Goal: Contribute content: Contribute content

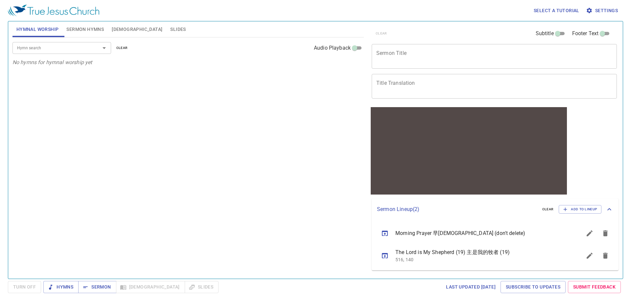
click at [61, 50] on input "Hymn search" at bounding box center [51, 48] width 75 height 8
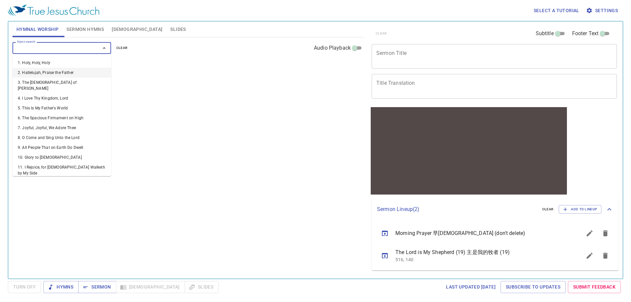
type input "7"
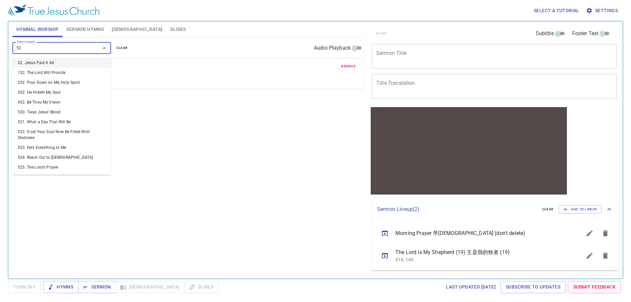
type input "5"
type input "452"
type input "493"
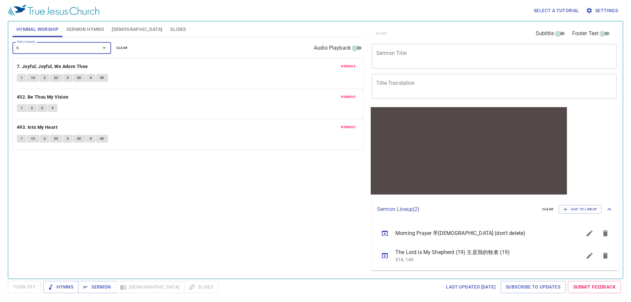
type input "67"
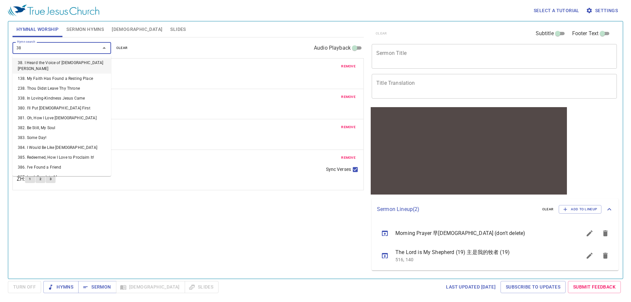
type input "389"
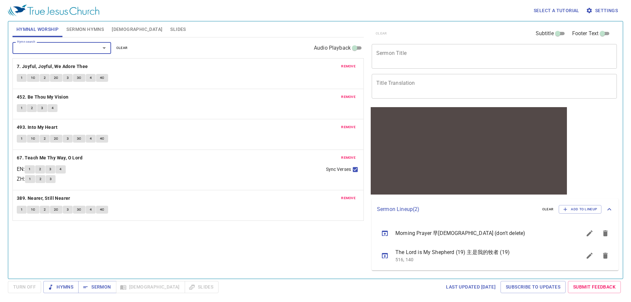
click at [347, 66] on span "remove" at bounding box center [348, 66] width 14 height 6
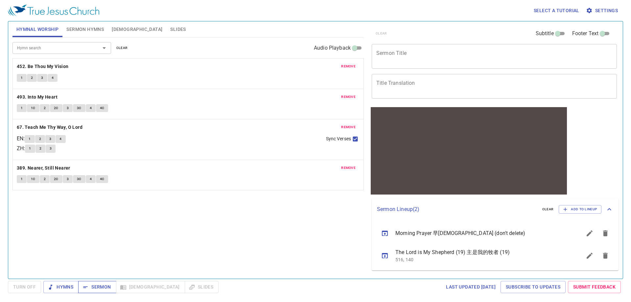
click at [94, 285] on span "Sermon" at bounding box center [97, 287] width 27 height 8
drag, startPoint x: 68, startPoint y: 287, endPoint x: 133, endPoint y: 287, distance: 64.8
click at [68, 287] on span "Hymns" at bounding box center [61, 287] width 25 height 8
click at [193, 243] on div "Hymn search Hymn search clear Audio Playback remove 452. Be Thou My Vision 1 2 …" at bounding box center [188, 155] width 352 height 236
click at [31, 76] on button "2" at bounding box center [32, 78] width 10 height 8
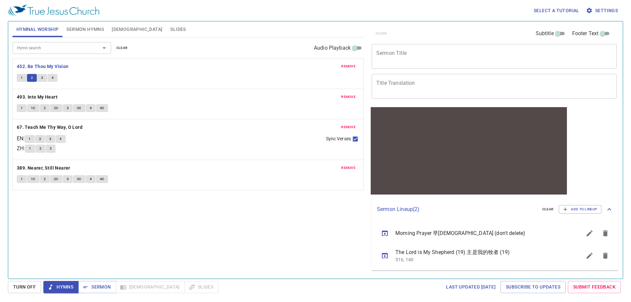
click at [409, 55] on textarea "Sermon Title" at bounding box center [495, 56] width 236 height 12
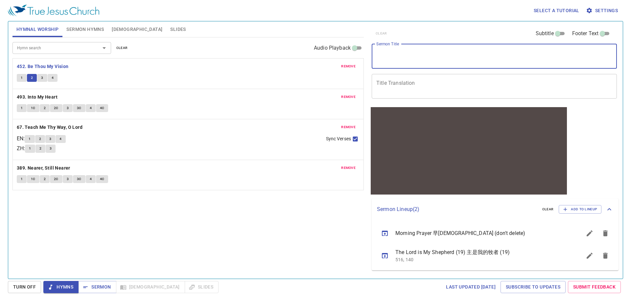
type textarea "P"
type textarea "Spiritual Awakening"
click at [82, 30] on span "Sermon Hymns" at bounding box center [84, 29] width 37 height 8
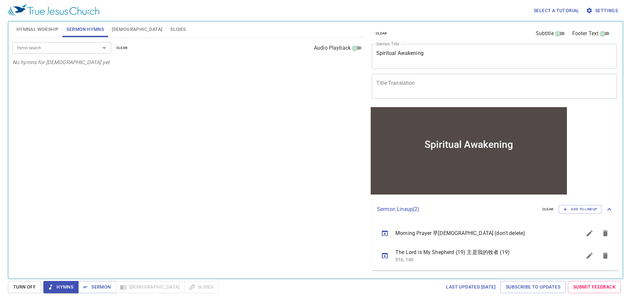
click at [83, 48] on input "Hymn search" at bounding box center [51, 48] width 75 height 8
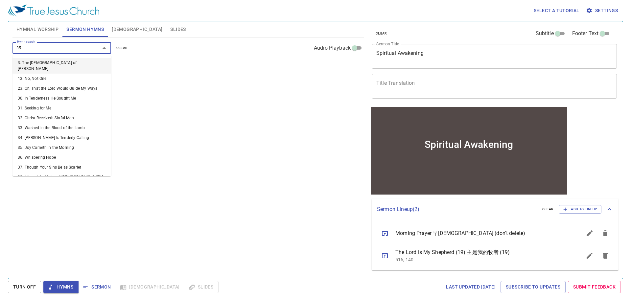
type input "359"
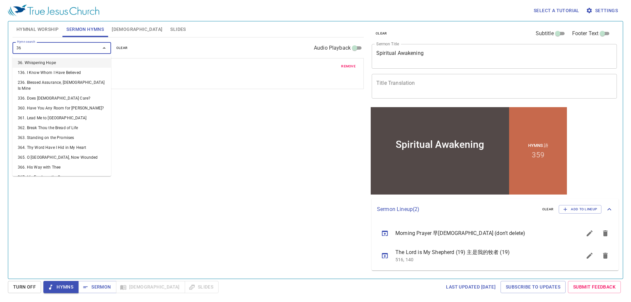
type input "361"
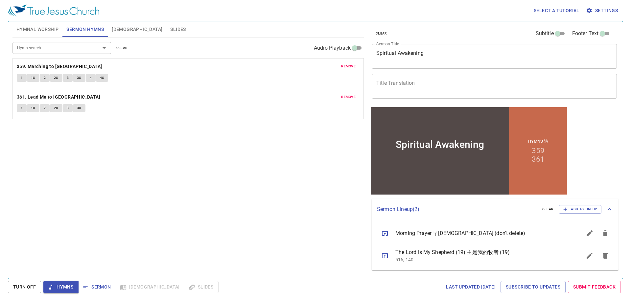
drag, startPoint x: 179, startPoint y: 114, endPoint x: 151, endPoint y: 114, distance: 27.3
click at [178, 114] on div "remove 361. Lead Me to Calvary 1 1C 2 2C 3 3C" at bounding box center [188, 104] width 351 height 30
click at [39, 31] on span "Hymnal Worship" at bounding box center [37, 29] width 42 height 8
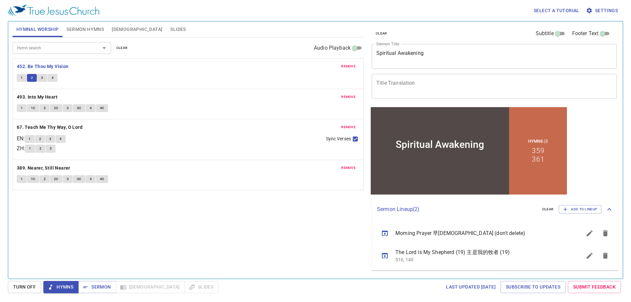
click at [40, 77] on button "3" at bounding box center [42, 78] width 10 height 8
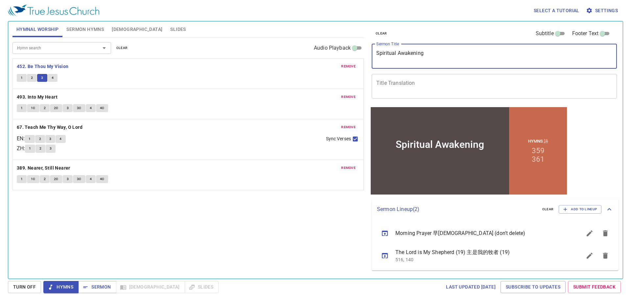
drag, startPoint x: 418, startPoint y: 57, endPoint x: 349, endPoint y: 53, distance: 69.5
click at [354, 54] on div "Hymnal Worship Sermon Hymns Bible Slides Hymn search Hymn search clear Audio Pl…" at bounding box center [316, 147] width 612 height 257
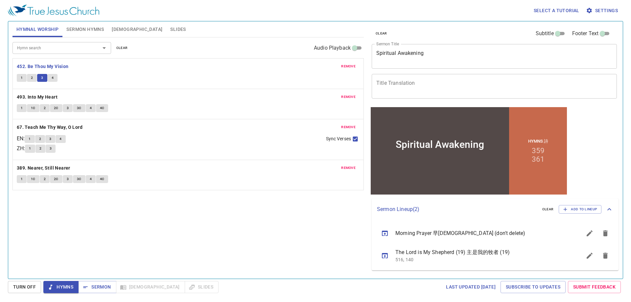
click at [50, 79] on button "4" at bounding box center [53, 78] width 10 height 8
click at [236, 244] on div "Hymn search Hymn search clear Audio Playback remove 452. Be Thou My Vision 1 2 …" at bounding box center [188, 155] width 352 height 236
click at [436, 85] on textarea "Title Translation" at bounding box center [495, 86] width 236 height 12
click at [42, 94] on b "493. Into My Heart" at bounding box center [37, 97] width 41 height 8
click at [24, 106] on button "1" at bounding box center [22, 108] width 10 height 8
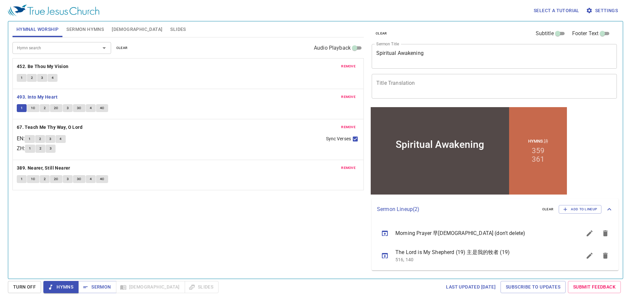
click at [33, 108] on span "1C" at bounding box center [33, 108] width 5 height 6
click at [46, 108] on button "2" at bounding box center [45, 108] width 10 height 8
click at [55, 107] on span "2C" at bounding box center [56, 108] width 5 height 6
click at [67, 108] on span "3" at bounding box center [68, 108] width 2 height 6
click at [78, 106] on span "3C" at bounding box center [79, 108] width 5 height 6
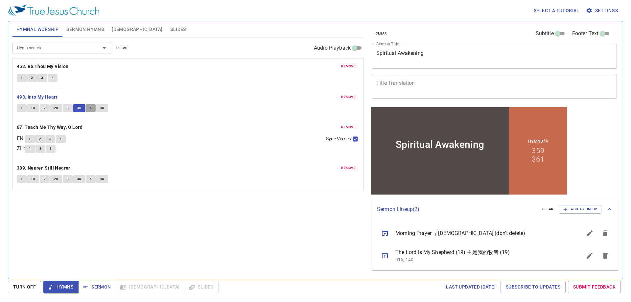
click at [88, 109] on button "4" at bounding box center [91, 108] width 10 height 8
click at [98, 108] on button "4C" at bounding box center [102, 108] width 12 height 8
click at [40, 127] on b "67. Teach Me Thy Way, O Lord" at bounding box center [50, 127] width 66 height 8
click at [30, 138] on button "1" at bounding box center [30, 139] width 10 height 8
click at [65, 139] on button "4" at bounding box center [61, 139] width 10 height 8
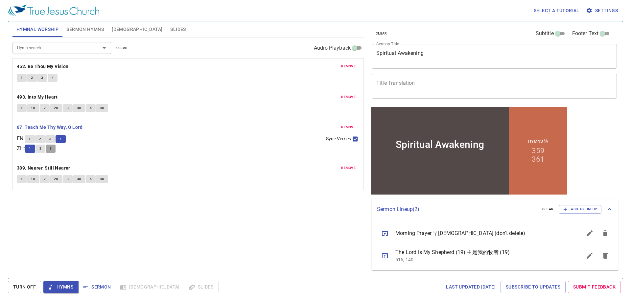
click at [52, 150] on span "3" at bounding box center [51, 149] width 2 height 6
click at [355, 139] on input "Sync Verses" at bounding box center [355, 140] width 9 height 9
checkbox input "false"
click at [65, 140] on button "4" at bounding box center [61, 139] width 10 height 8
click at [95, 287] on span "Sermon" at bounding box center [97, 287] width 27 height 8
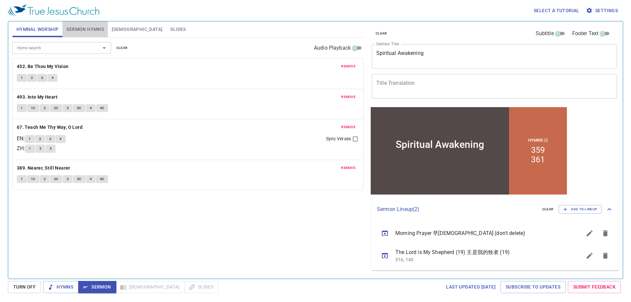
click at [82, 27] on span "Sermon Hymns" at bounding box center [84, 29] width 37 height 8
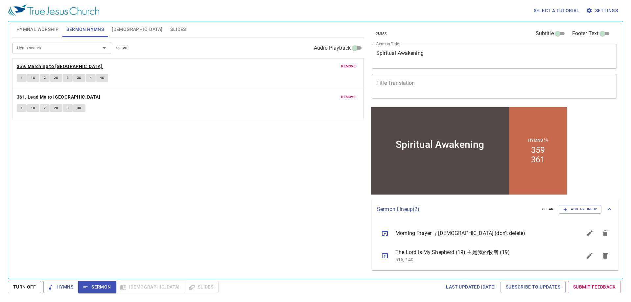
click at [26, 64] on b "359. Marching to Zion" at bounding box center [60, 66] width 86 height 8
click at [21, 76] on span "1" at bounding box center [22, 78] width 2 height 6
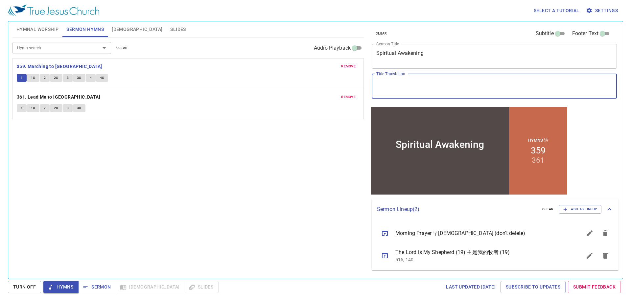
click at [402, 81] on textarea "Title Translation" at bounding box center [495, 86] width 236 height 12
type textarea "屬靈的覺醒"
click at [32, 78] on span "1C" at bounding box center [33, 78] width 5 height 6
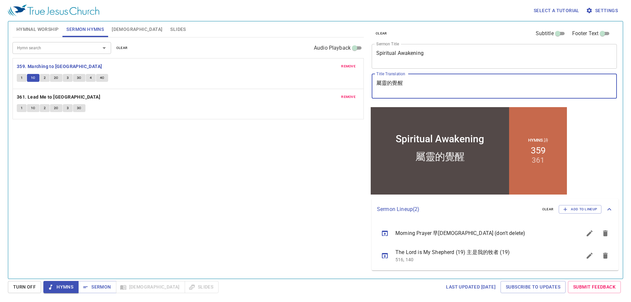
click at [426, 83] on textarea "屬靈的覺醒" at bounding box center [495, 86] width 236 height 12
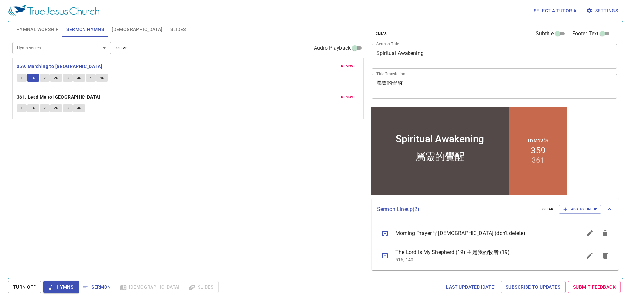
click at [44, 76] on span "2" at bounding box center [45, 78] width 2 height 6
click at [57, 78] on span "2C" at bounding box center [56, 78] width 5 height 6
click at [68, 78] on span "3" at bounding box center [68, 78] width 2 height 6
click at [77, 77] on span "3C" at bounding box center [79, 78] width 5 height 6
click at [90, 79] on span "4" at bounding box center [91, 78] width 2 height 6
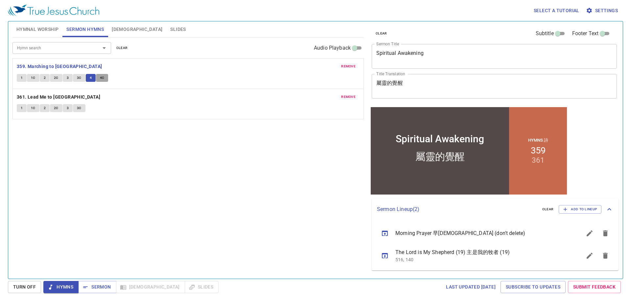
click at [105, 78] on button "4C" at bounding box center [102, 78] width 12 height 8
click at [95, 287] on span "Sermon" at bounding box center [97, 287] width 27 height 8
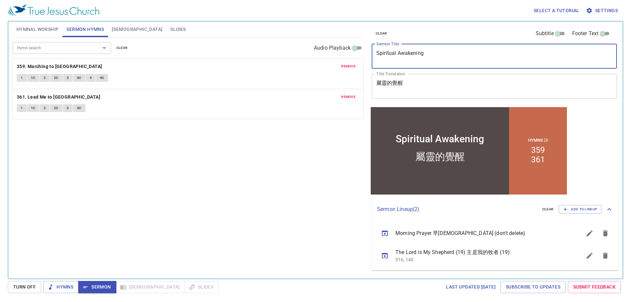
click at [424, 55] on textarea "Spiritual Awakening" at bounding box center [495, 56] width 236 height 12
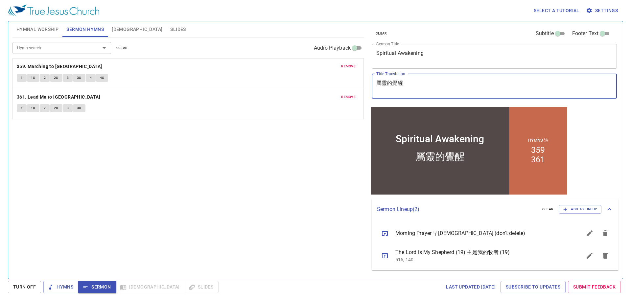
click at [399, 86] on textarea "屬靈的覺醒" at bounding box center [495, 86] width 236 height 12
click at [422, 90] on textarea "屬靈的覺醒" at bounding box center [495, 86] width 236 height 12
click at [406, 82] on textarea "屬靈的覺醒" at bounding box center [495, 86] width 236 height 12
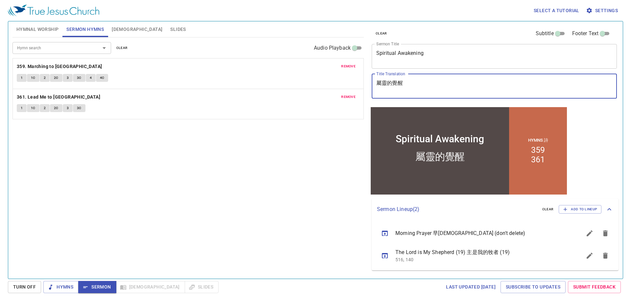
click at [406, 82] on textarea "屬靈的覺醒" at bounding box center [495, 86] width 236 height 12
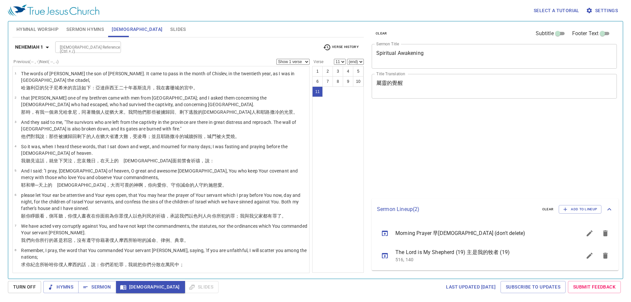
select select "11"
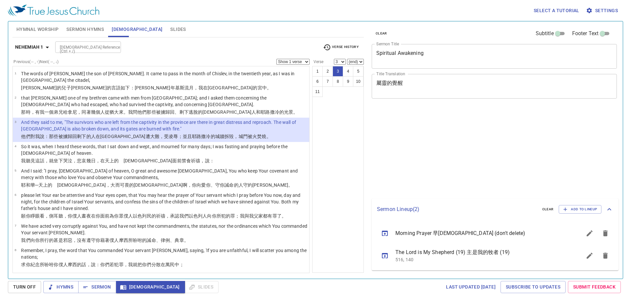
select select "3"
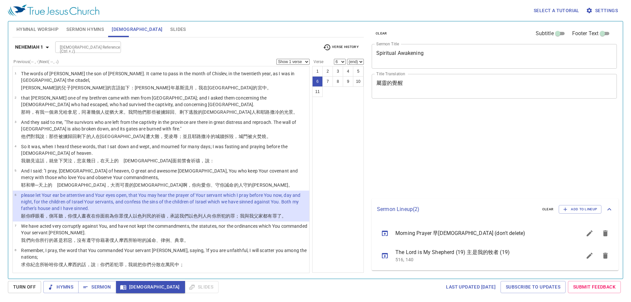
select select "6"
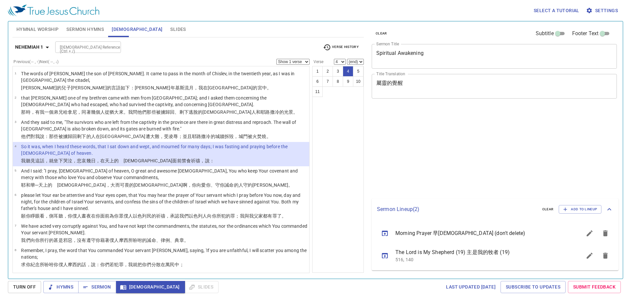
select select "4"
